Goal: Obtain resource: Obtain resource

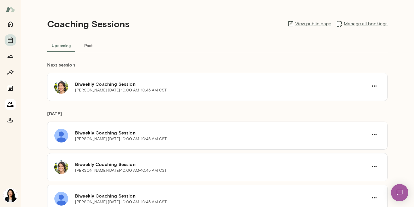
click at [11, 102] on icon "Members" at bounding box center [10, 104] width 7 height 7
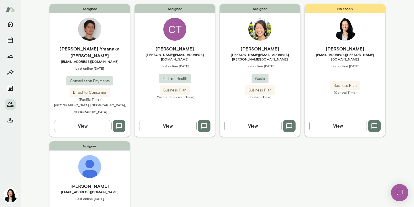
scroll to position [58, 0]
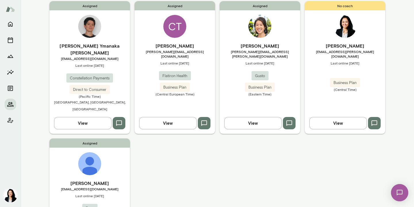
click at [176, 52] on span "[PERSON_NAME][EMAIL_ADDRESS][DOMAIN_NAME]" at bounding box center [174, 53] width 80 height 9
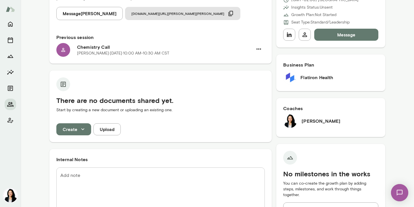
scroll to position [101, 0]
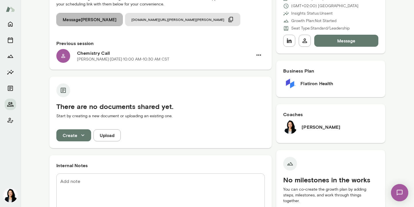
click at [91, 21] on button "Message [PERSON_NAME]" at bounding box center [89, 19] width 66 height 13
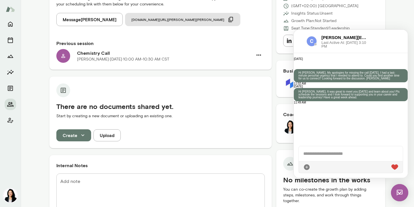
scroll to position [0, 0]
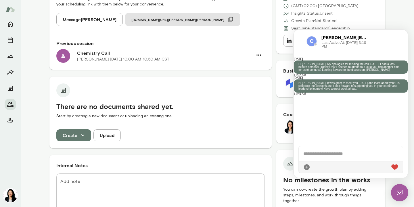
click at [185, 82] on div "There are no documents shared yet. Start by creating a new document or uploadin…" at bounding box center [160, 104] width 222 height 55
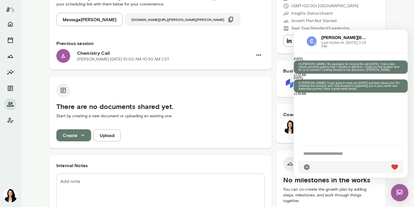
click at [228, 18] on icon "button" at bounding box center [230, 19] width 5 height 5
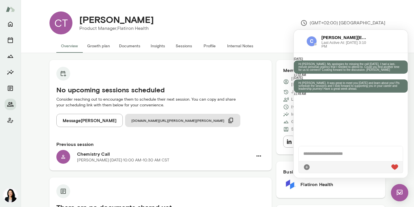
click at [233, 44] on button "Internal Notes" at bounding box center [239, 46] width 35 height 14
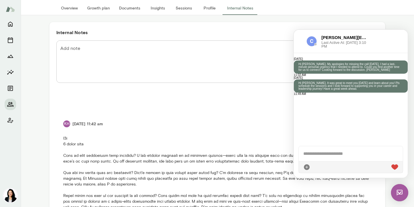
scroll to position [30, 0]
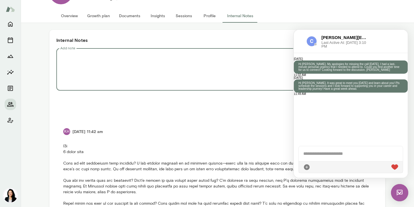
click at [65, 55] on textarea "Add note" at bounding box center [217, 69] width 314 height 33
type textarea "*"
click at [61, 57] on textarea "**********" at bounding box center [217, 69] width 314 height 33
click at [229, 56] on textarea "**********" at bounding box center [217, 69] width 314 height 33
type textarea "**********"
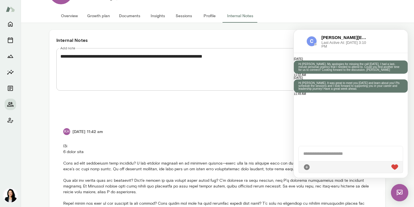
click at [402, 191] on img at bounding box center [399, 192] width 17 height 17
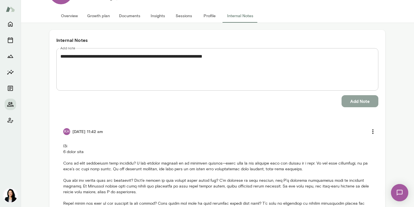
click at [354, 100] on button "Add Note" at bounding box center [359, 101] width 37 height 12
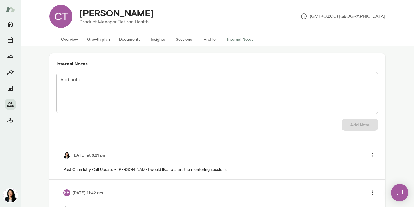
scroll to position [0, 0]
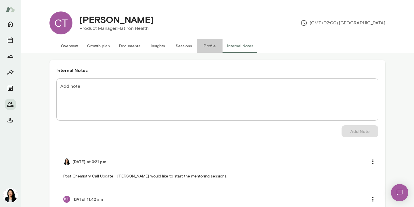
click at [210, 46] on button "Profile" at bounding box center [209, 46] width 26 height 14
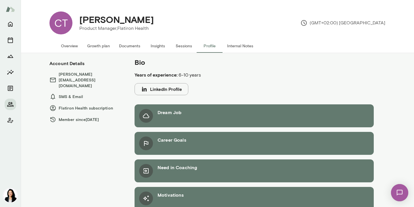
click at [100, 45] on button "Growth plan" at bounding box center [98, 46] width 32 height 14
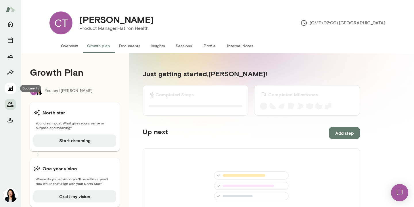
click at [10, 87] on icon "Documents" at bounding box center [10, 88] width 7 height 7
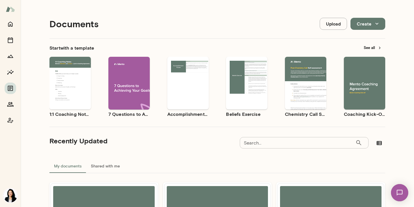
click at [74, 88] on span "Preview" at bounding box center [73, 88] width 13 height 5
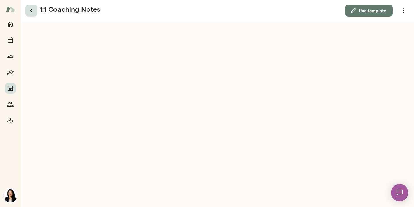
click at [31, 12] on icon "button" at bounding box center [31, 10] width 7 height 7
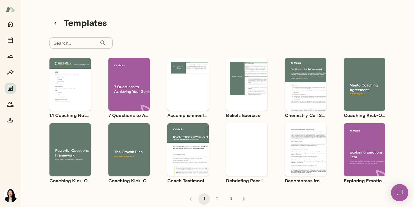
click at [70, 161] on div "Use template Preview" at bounding box center [69, 150] width 41 height 53
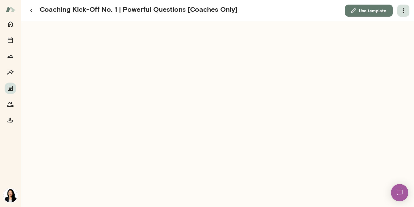
click at [402, 9] on icon "button" at bounding box center [403, 10] width 7 height 7
click at [30, 10] on div at bounding box center [207, 103] width 414 height 207
click at [371, 10] on button "Use template" at bounding box center [369, 11] width 48 height 12
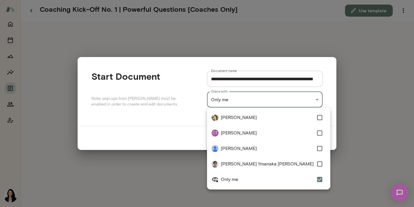
click at [316, 0] on div "**********" at bounding box center [207, 0] width 414 height 0
click at [380, 61] on div at bounding box center [207, 103] width 414 height 207
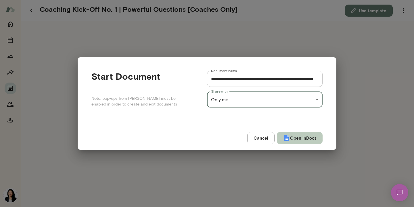
click at [298, 142] on button "Open in Docs" at bounding box center [300, 138] width 46 height 12
